Goal: Information Seeking & Learning: Learn about a topic

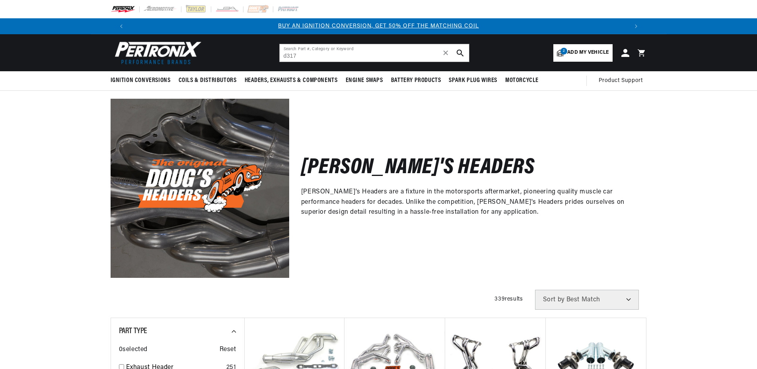
type input "d317"
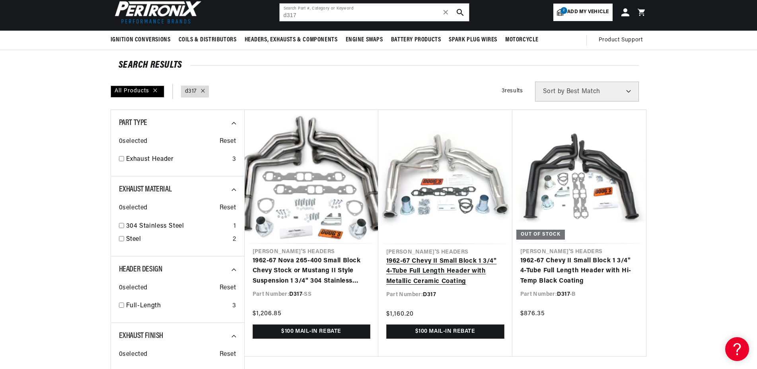
click at [427, 256] on link "1962-67 Chevy II Small Block 1 3/4" 4-Tube Full Length Header with Metallic Cer…" at bounding box center [445, 271] width 118 height 31
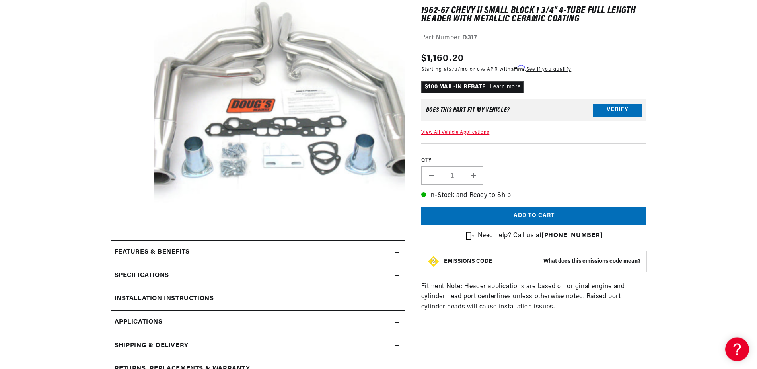
scroll to position [162, 0]
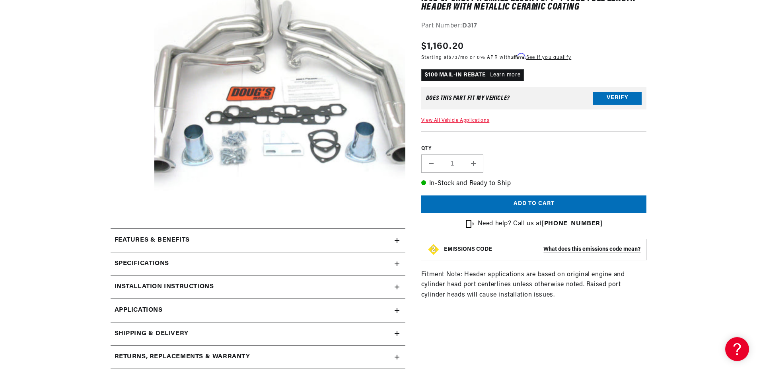
click at [380, 238] on div "Features & Benefits" at bounding box center [253, 240] width 284 height 10
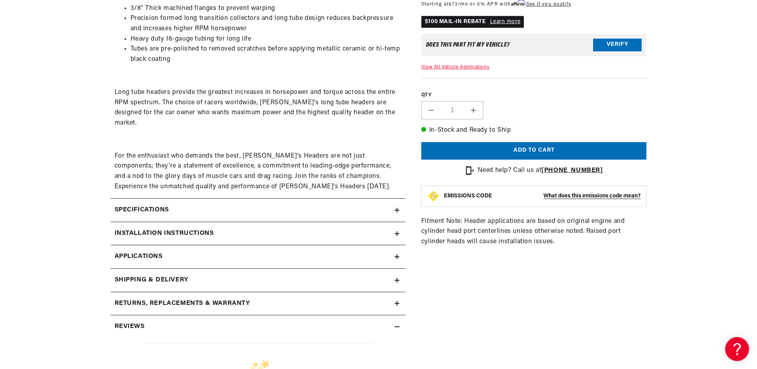
scroll to position [487, 0]
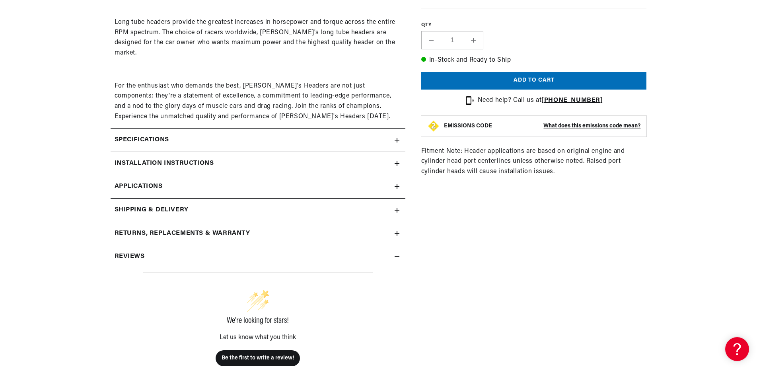
click at [390, 135] on div "Specifications" at bounding box center [253, 140] width 284 height 10
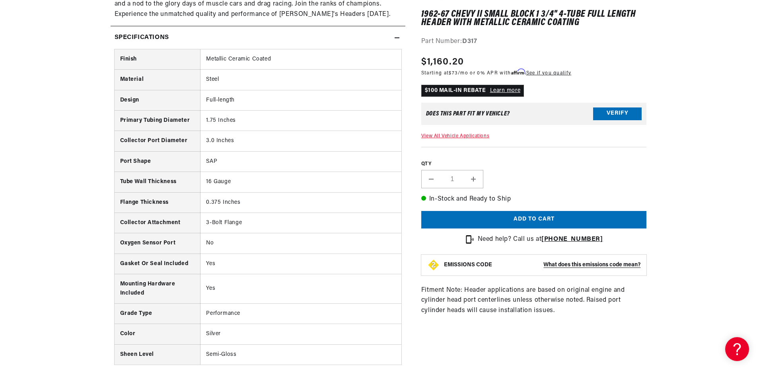
scroll to position [609, 0]
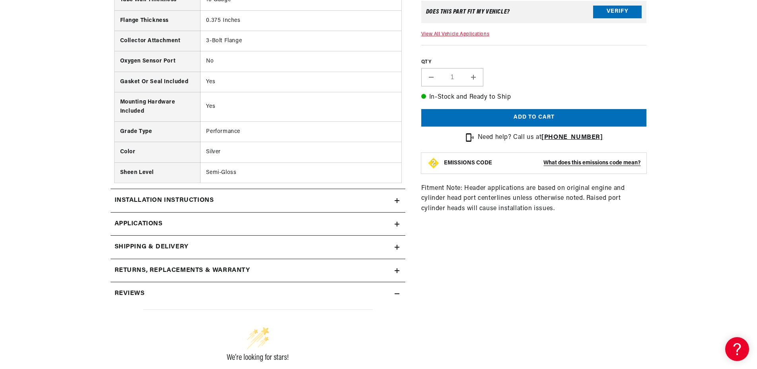
click at [311, 195] on div "Installation instructions" at bounding box center [253, 200] width 284 height 10
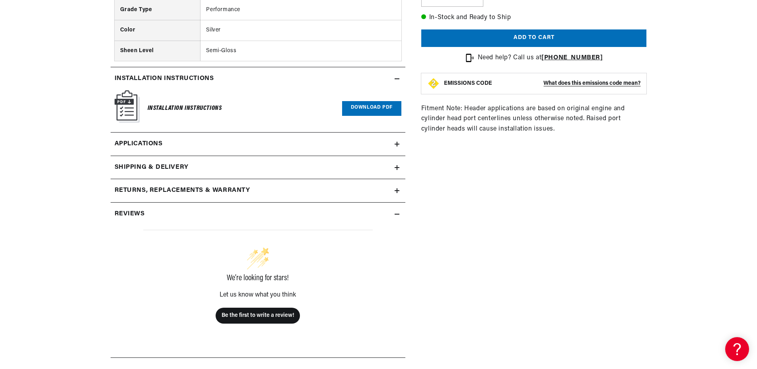
click at [329, 138] on link "Applications" at bounding box center [258, 143] width 295 height 23
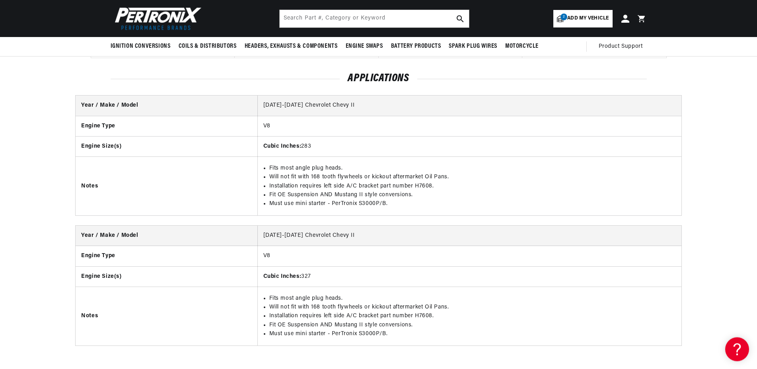
scroll to position [1454, 0]
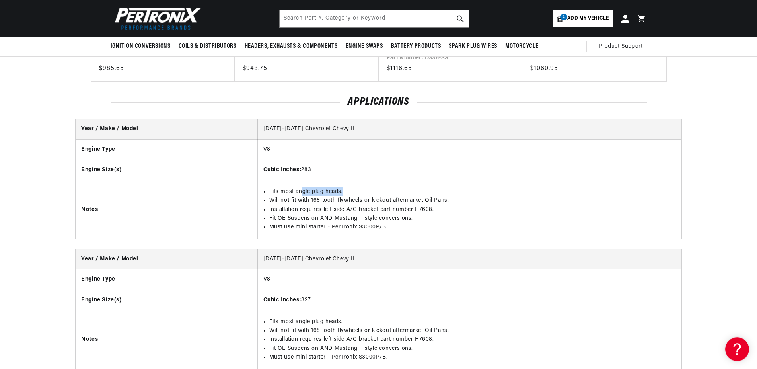
drag, startPoint x: 363, startPoint y: 186, endPoint x: 303, endPoint y: 192, distance: 60.3
click at [303, 192] on li "Fits most angle plug heads." at bounding box center [472, 191] width 406 height 9
drag, startPoint x: 302, startPoint y: 192, endPoint x: 297, endPoint y: 191, distance: 5.2
click at [302, 192] on li "Fits most angle plug heads." at bounding box center [472, 191] width 406 height 9
drag, startPoint x: 301, startPoint y: 191, endPoint x: 323, endPoint y: 189, distance: 21.5
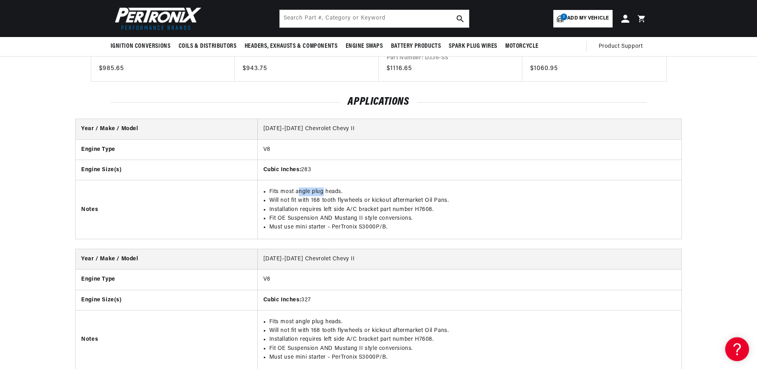
click at [323, 189] on li "Fits most angle plug heads." at bounding box center [472, 191] width 406 height 9
click at [324, 189] on li "Fits most angle plug heads." at bounding box center [472, 191] width 406 height 9
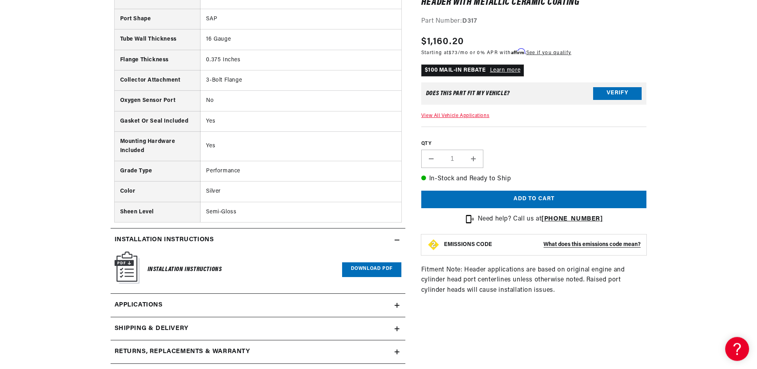
scroll to position [811, 0]
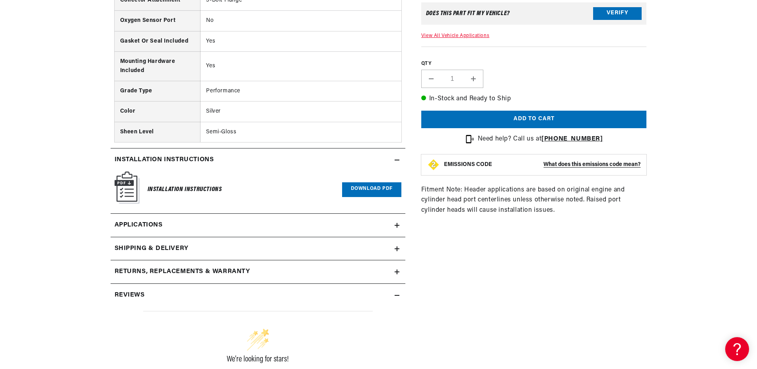
click at [352, 184] on link "Download PDF" at bounding box center [371, 189] width 59 height 15
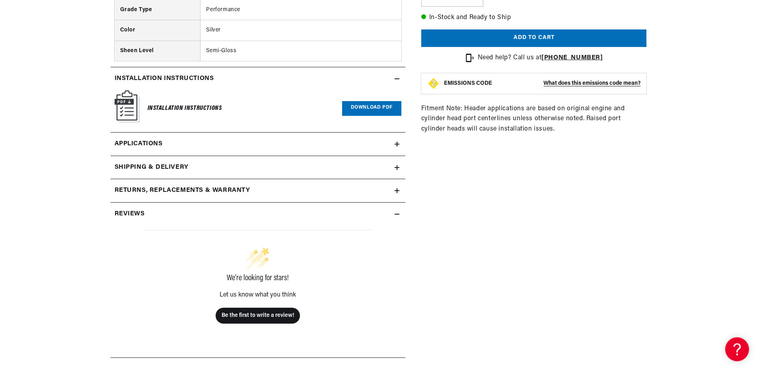
scroll to position [933, 0]
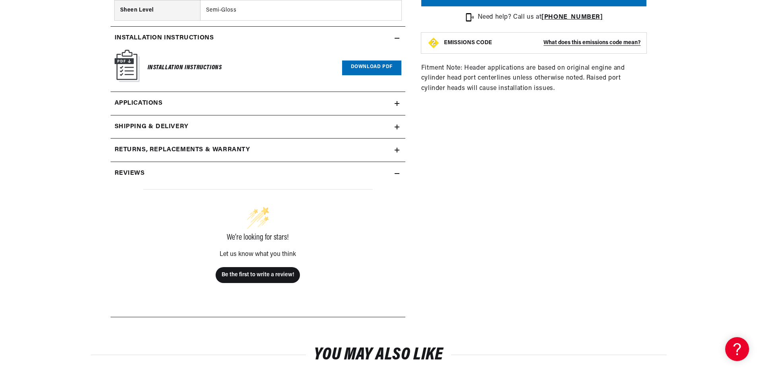
click at [394, 99] on link "Applications" at bounding box center [258, 103] width 295 height 23
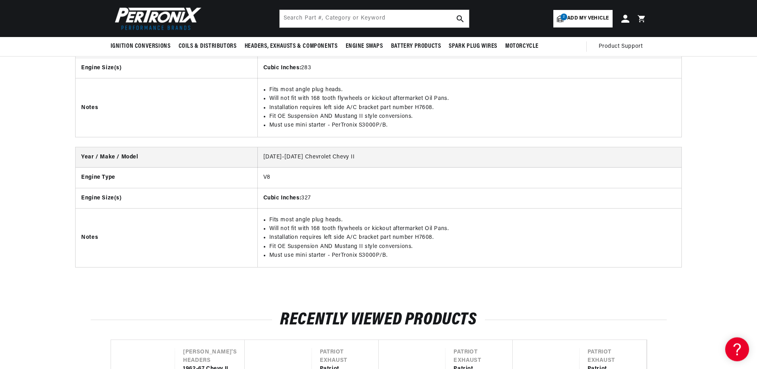
scroll to position [1536, 0]
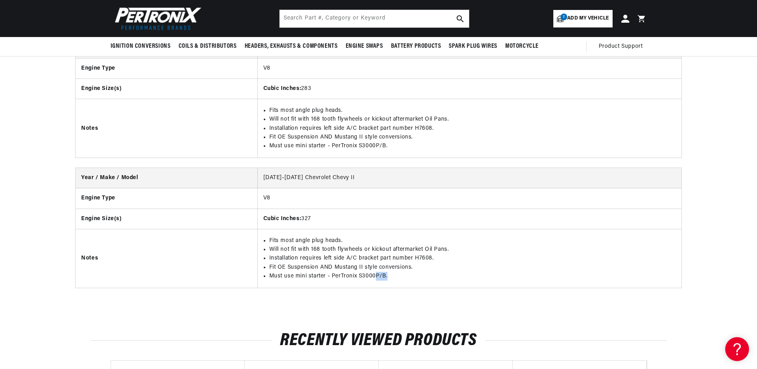
drag, startPoint x: 394, startPoint y: 276, endPoint x: 343, endPoint y: 274, distance: 50.9
click at [354, 276] on li "Must use mini starter - PerTronix S3000P/B." at bounding box center [472, 276] width 406 height 9
click at [343, 274] on li "Must use mini starter - PerTronix S3000P/B." at bounding box center [472, 276] width 406 height 9
drag, startPoint x: 293, startPoint y: 268, endPoint x: 391, endPoint y: 270, distance: 98.3
click at [391, 270] on li "Fit OE Suspension AND Mustang II style conversions." at bounding box center [472, 267] width 406 height 9
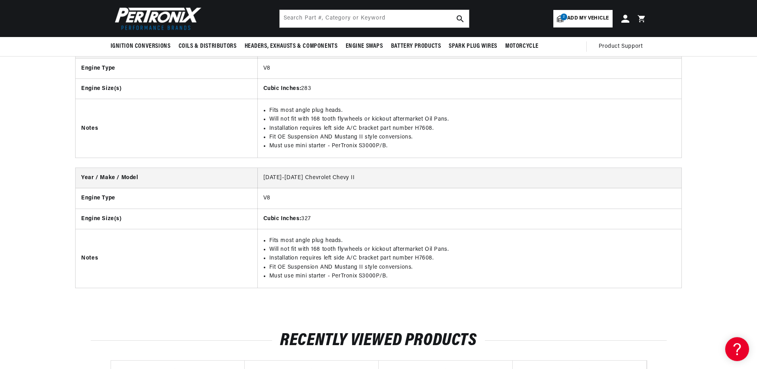
click at [397, 270] on li "Fit OE Suspension AND Mustang II style conversions." at bounding box center [472, 267] width 406 height 9
drag, startPoint x: 327, startPoint y: 107, endPoint x: 299, endPoint y: 107, distance: 28.6
click at [299, 107] on li "Fits most angle plug heads." at bounding box center [472, 110] width 406 height 9
click at [436, 254] on ul "Fits most angle plug heads. Will not fit with 168 tooth flywheels or kickout af…" at bounding box center [469, 258] width 412 height 45
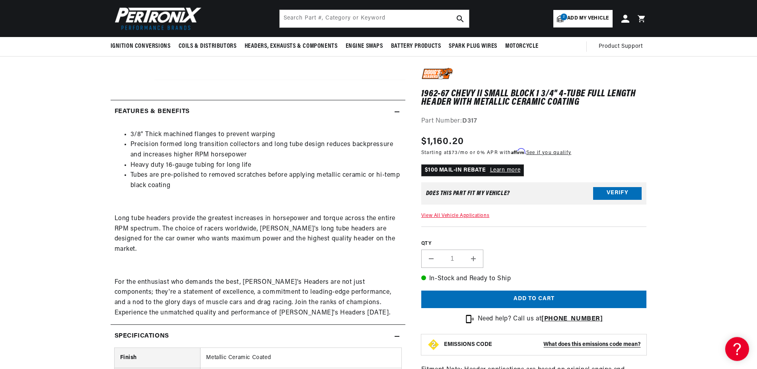
scroll to position [237, 0]
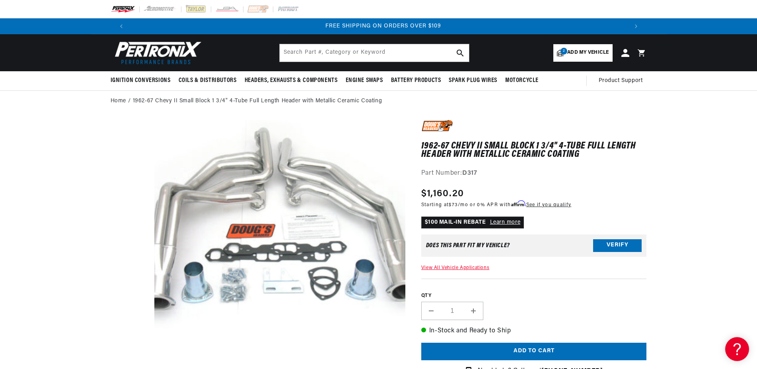
scroll to position [0, 993]
